Goal: Transaction & Acquisition: Purchase product/service

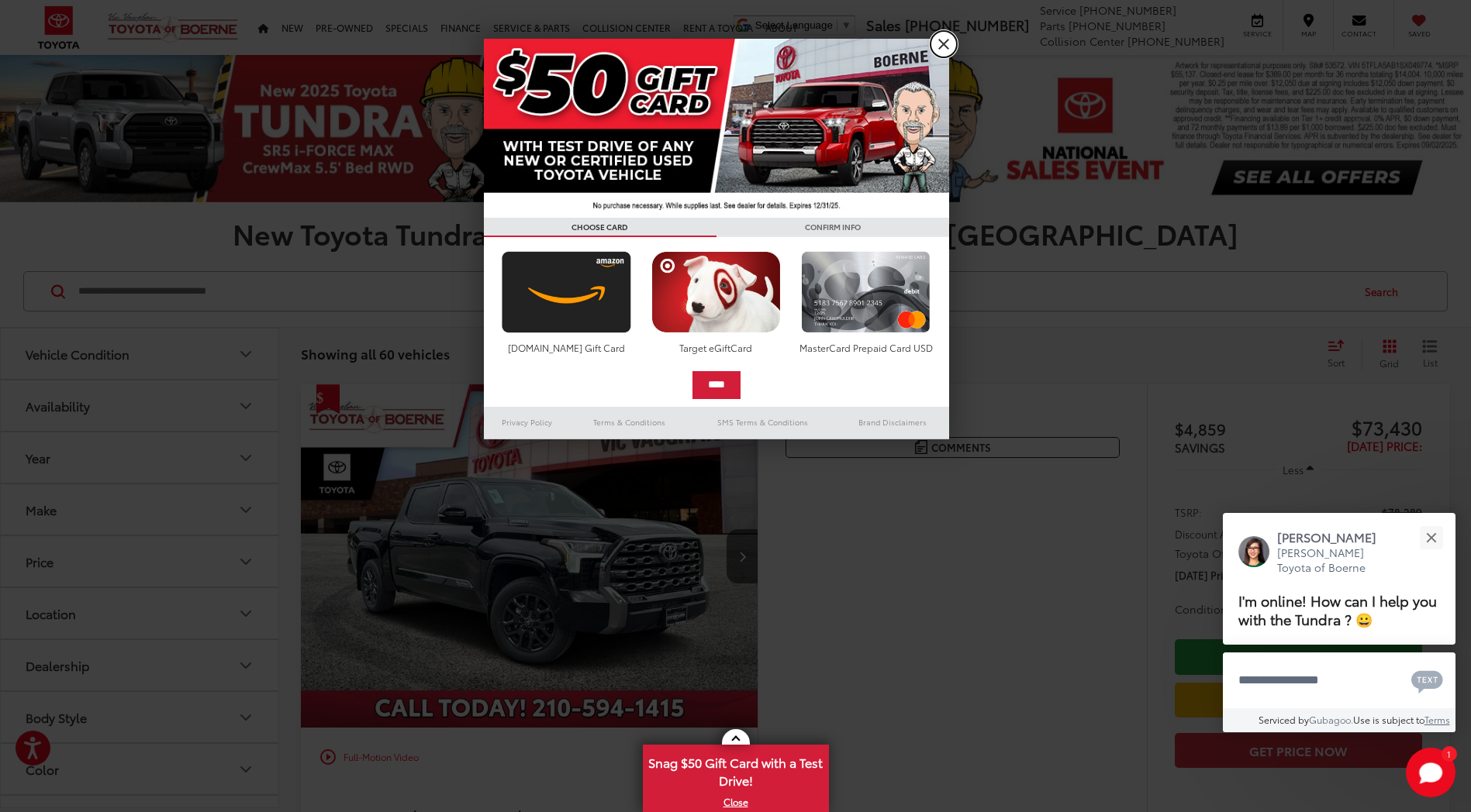
click at [940, 39] on link "X" at bounding box center [943, 44] width 27 height 27
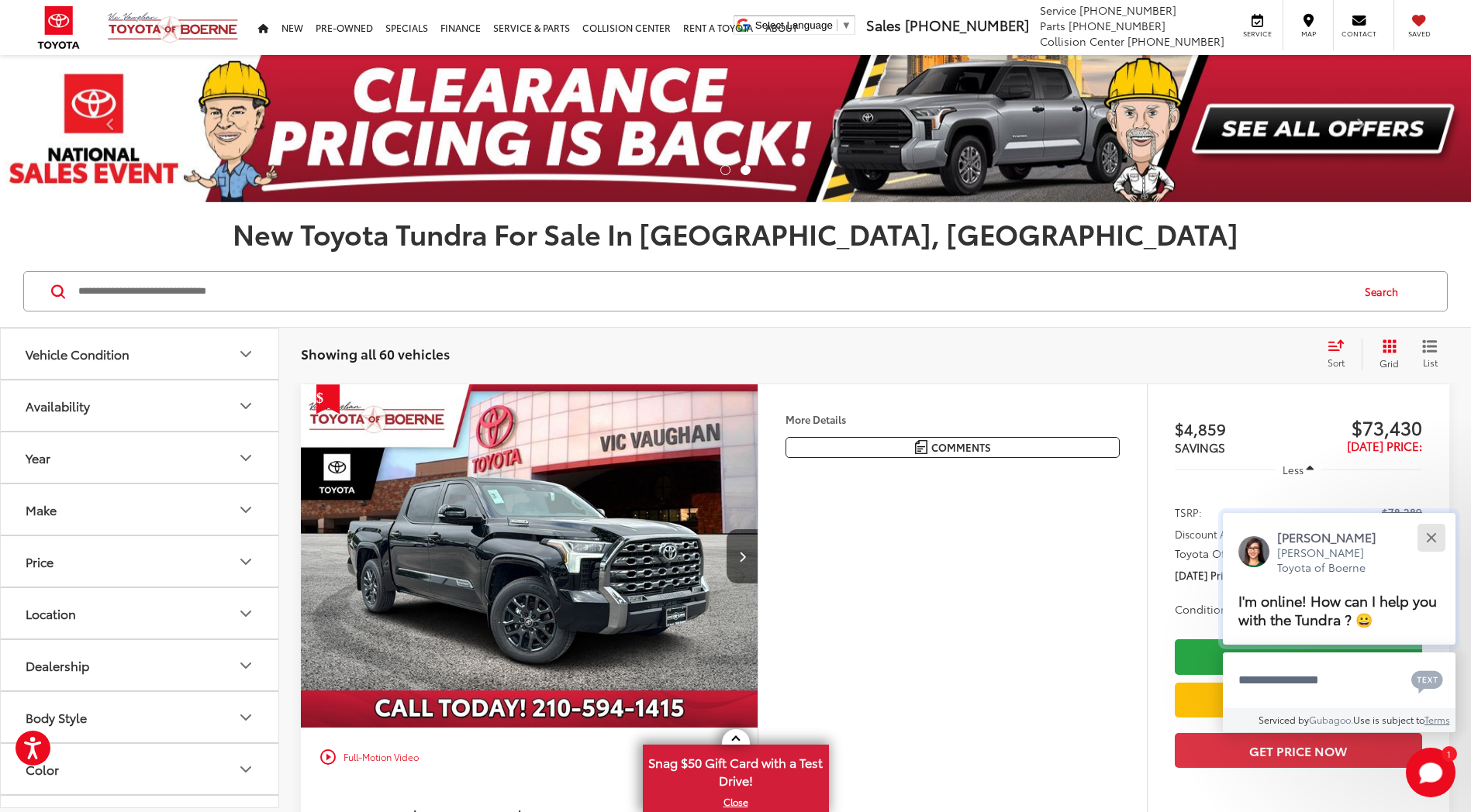
click at [1433, 535] on div "Close" at bounding box center [1431, 537] width 10 height 10
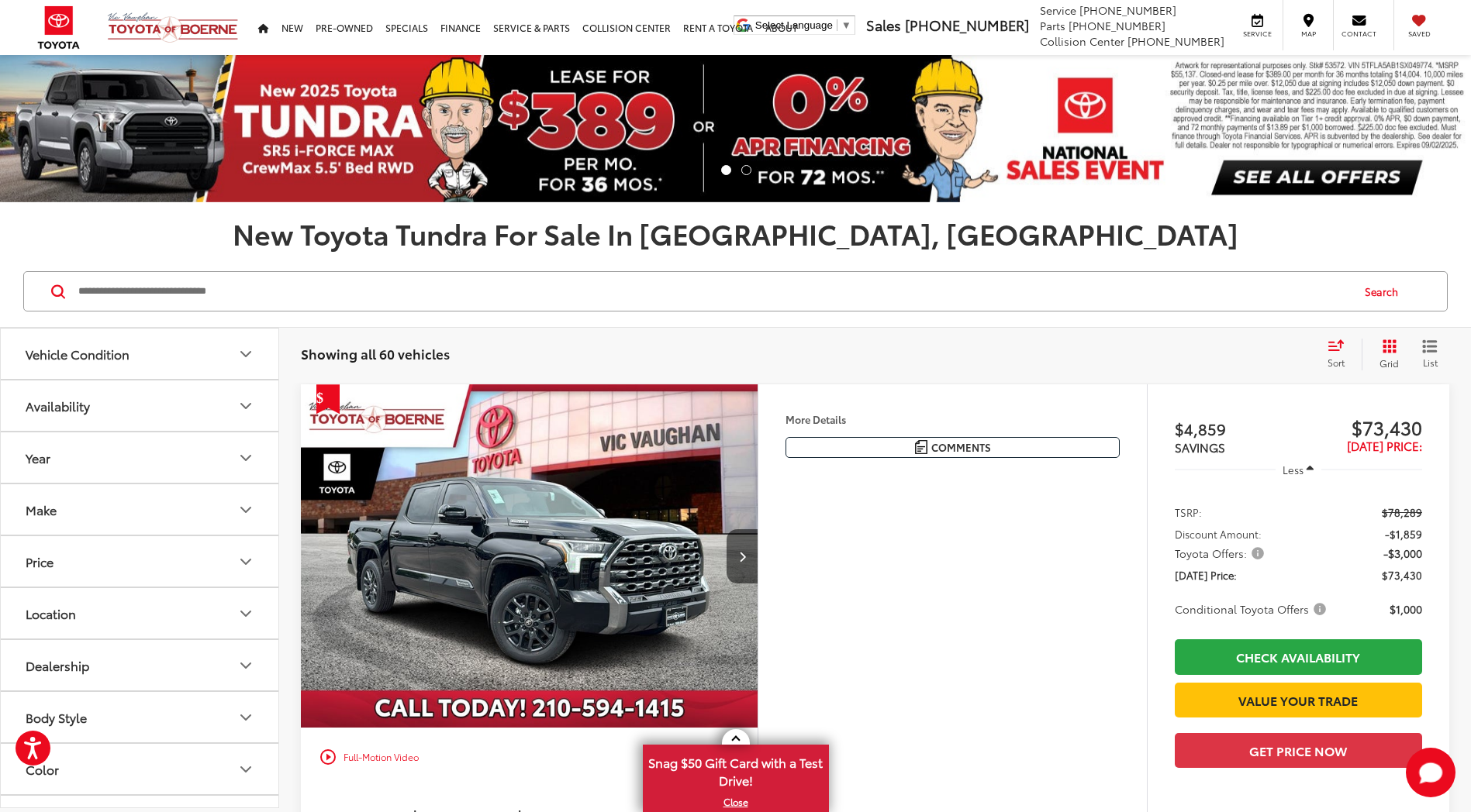
click at [201, 608] on button "Location" at bounding box center [140, 613] width 279 height 51
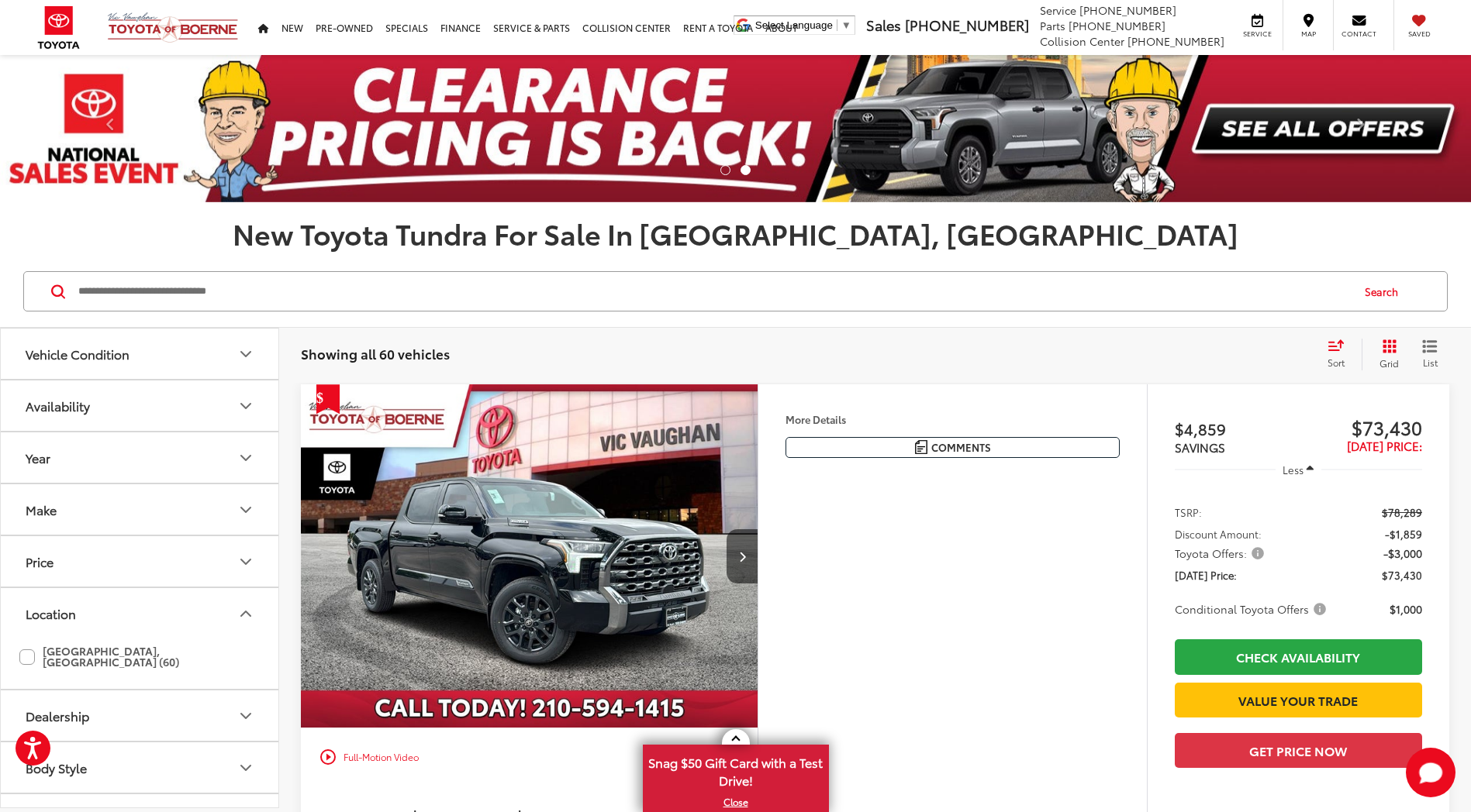
click at [892, 537] on div "More Details Comments Dealer Comments Black 2025 Toyota Tundra Hybrid Platinum …" at bounding box center [952, 639] width 390 height 508
click at [71, 353] on div "Vehicle Condition" at bounding box center [77, 354] width 104 height 15
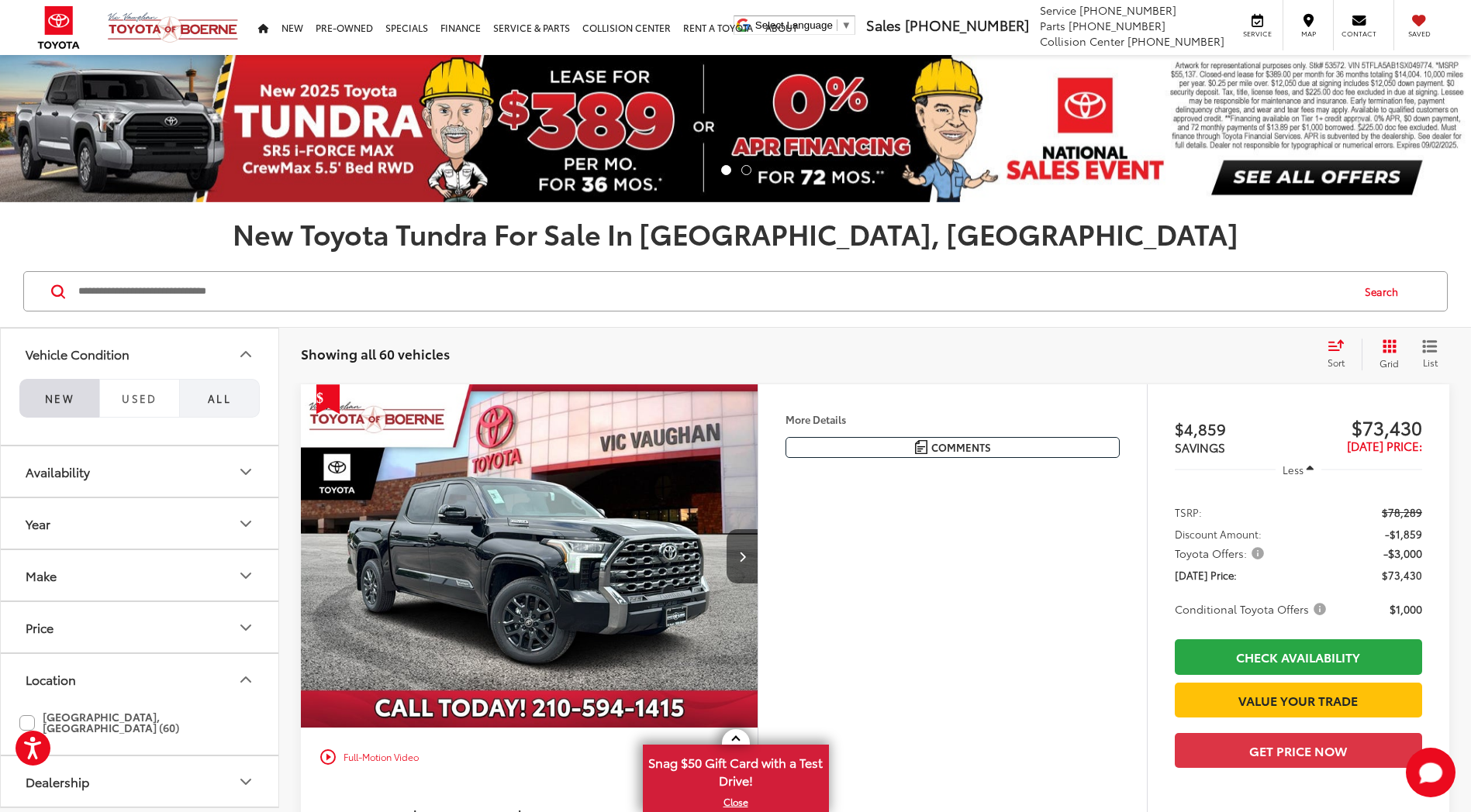
click at [224, 395] on span "All" at bounding box center [219, 398] width 23 height 14
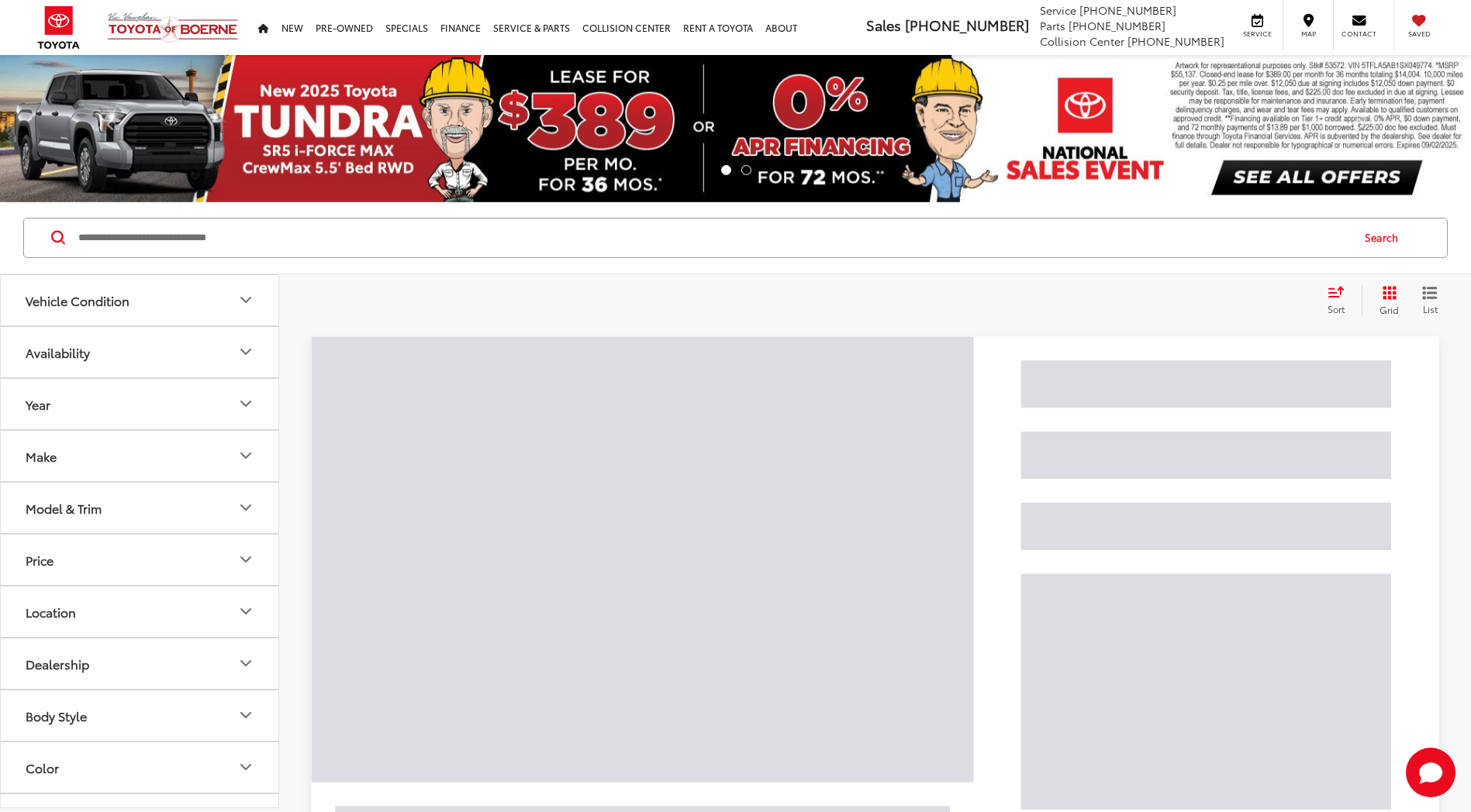
click at [238, 341] on button "Availability" at bounding box center [140, 352] width 279 height 51
click at [243, 352] on icon "Availability" at bounding box center [246, 352] width 9 height 5
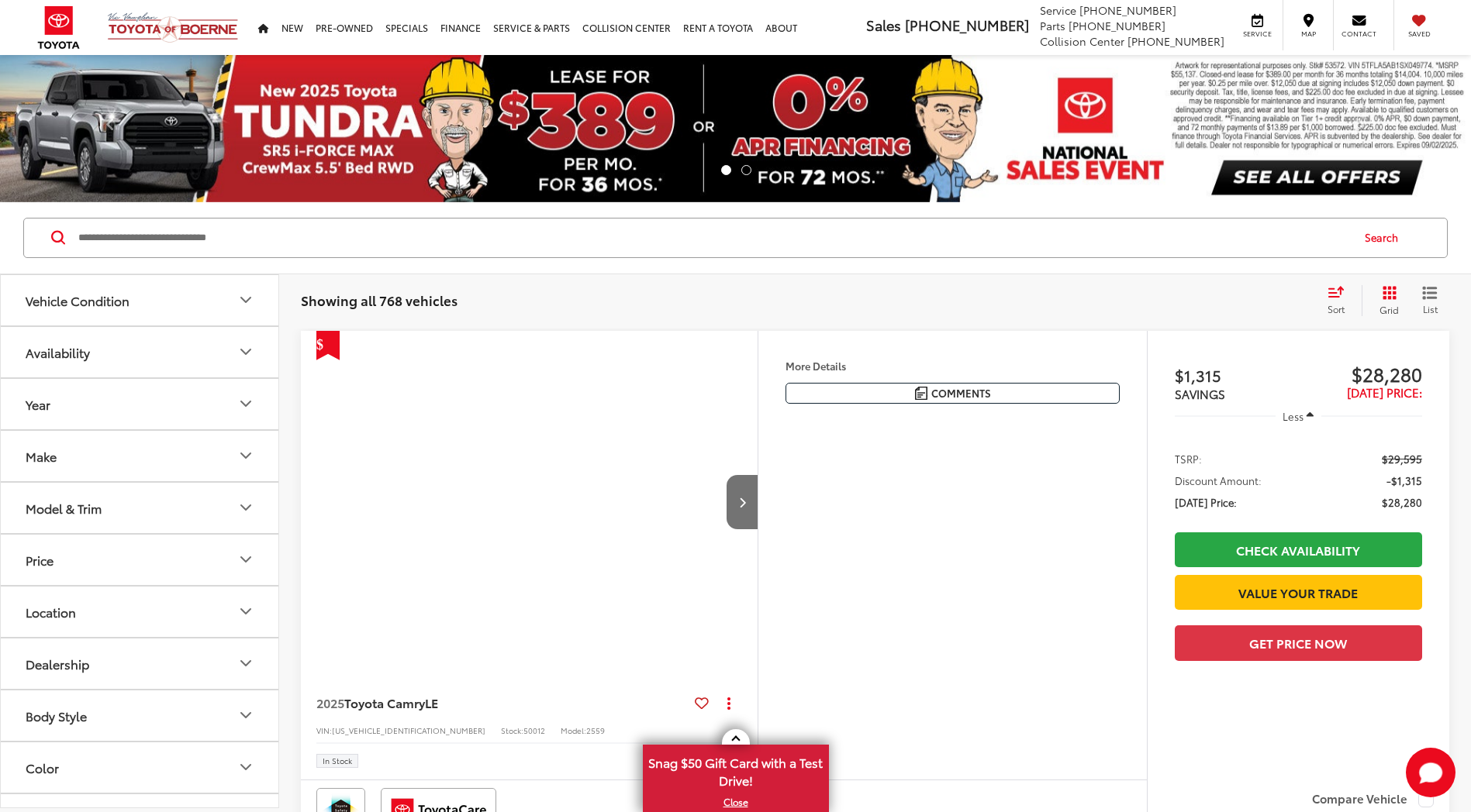
click at [243, 352] on icon "Availability" at bounding box center [246, 352] width 9 height 5
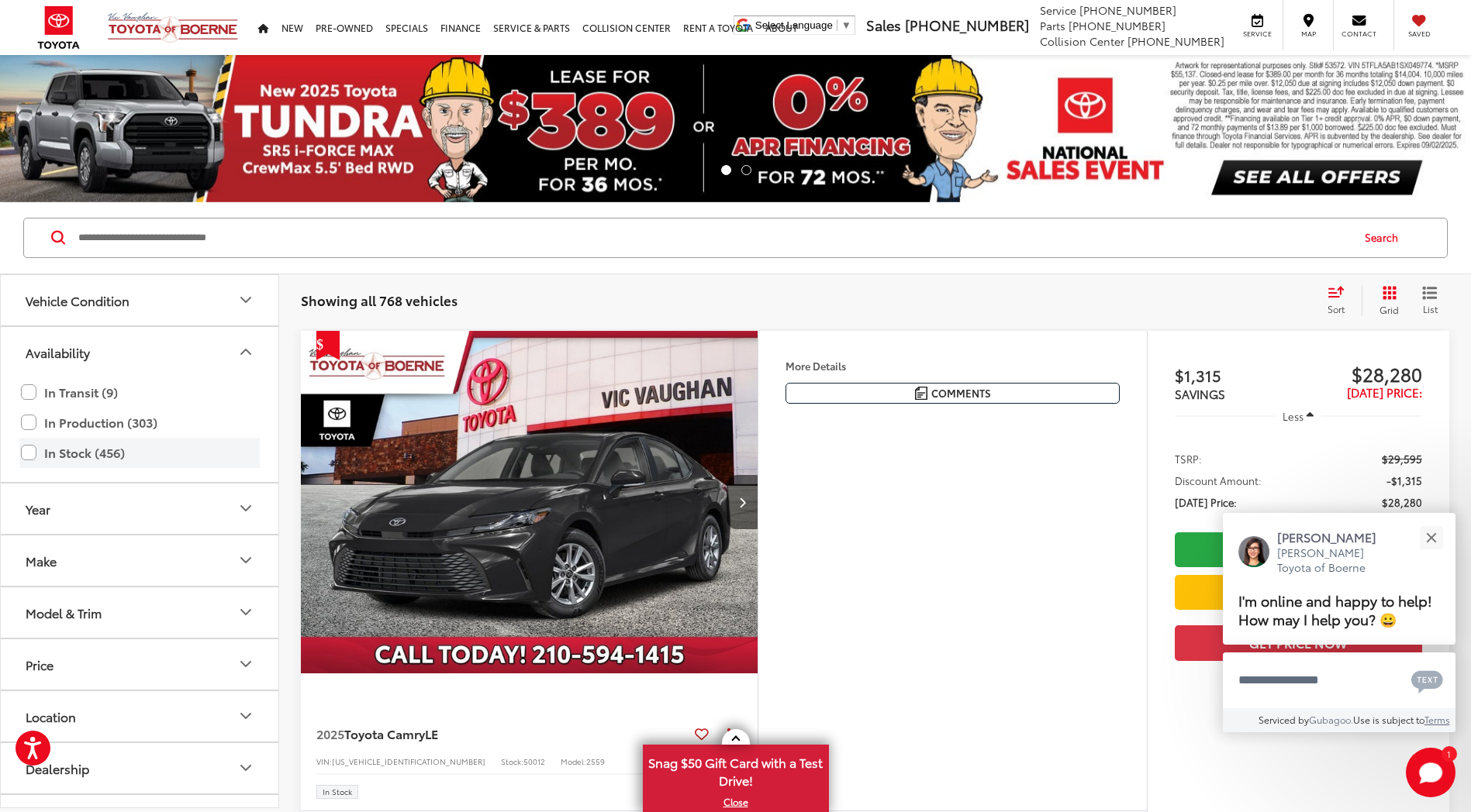
click at [86, 449] on label "In Stock (456)" at bounding box center [140, 452] width 238 height 27
click at [76, 385] on label "In Transit (9)" at bounding box center [140, 392] width 238 height 27
click at [250, 349] on icon "Availability" at bounding box center [246, 352] width 18 height 18
